Goal: Task Accomplishment & Management: Use online tool/utility

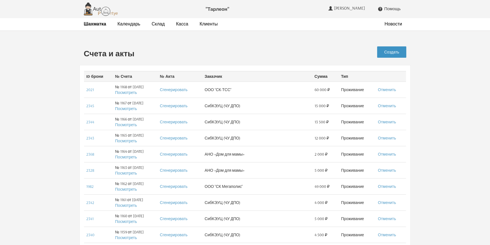
click at [388, 54] on link "Создать" at bounding box center [391, 51] width 29 height 11
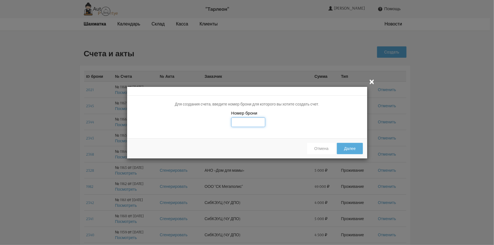
click at [233, 123] on input "text" at bounding box center [248, 122] width 34 height 10
type input "2018"
click at [344, 149] on button "Далее" at bounding box center [350, 148] width 26 height 11
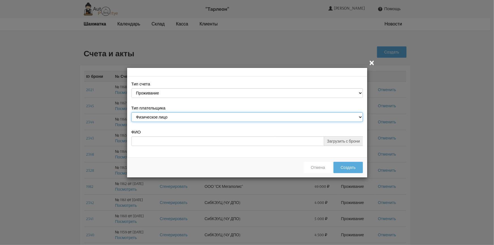
click at [360, 116] on select "Физическое лицо Юридическое лицо" at bounding box center [246, 117] width 231 height 10
select select "legal_entity"
click at [131, 113] on select "Физическое лицо Юридическое лицо" at bounding box center [246, 117] width 231 height 10
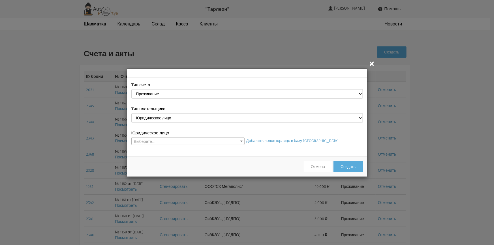
click at [241, 141] on b at bounding box center [241, 141] width 2 height 1
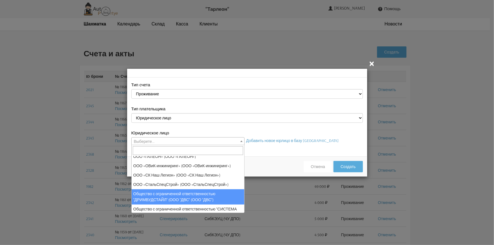
scroll to position [69, 0]
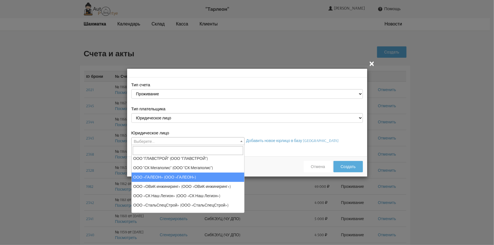
select select "37"
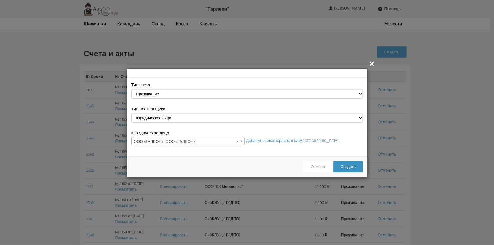
click at [342, 164] on button "Создать" at bounding box center [347, 166] width 29 height 11
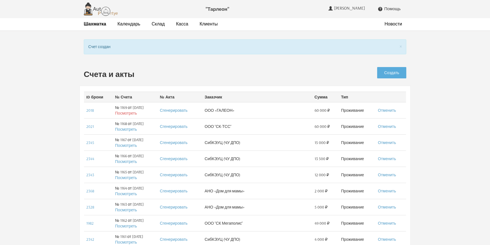
click at [117, 113] on link "Посмотреть" at bounding box center [126, 113] width 22 height 5
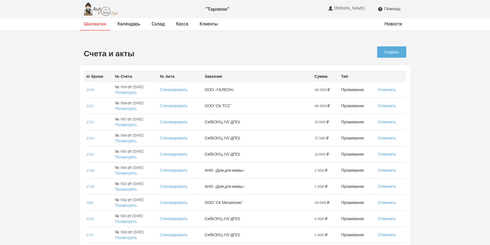
click at [93, 23] on strong "Шахматка" at bounding box center [95, 24] width 22 height 6
click at [91, 25] on strong "Шахматка" at bounding box center [95, 24] width 22 height 6
